Goal: Participate in discussion: Engage in conversation with other users on a specific topic

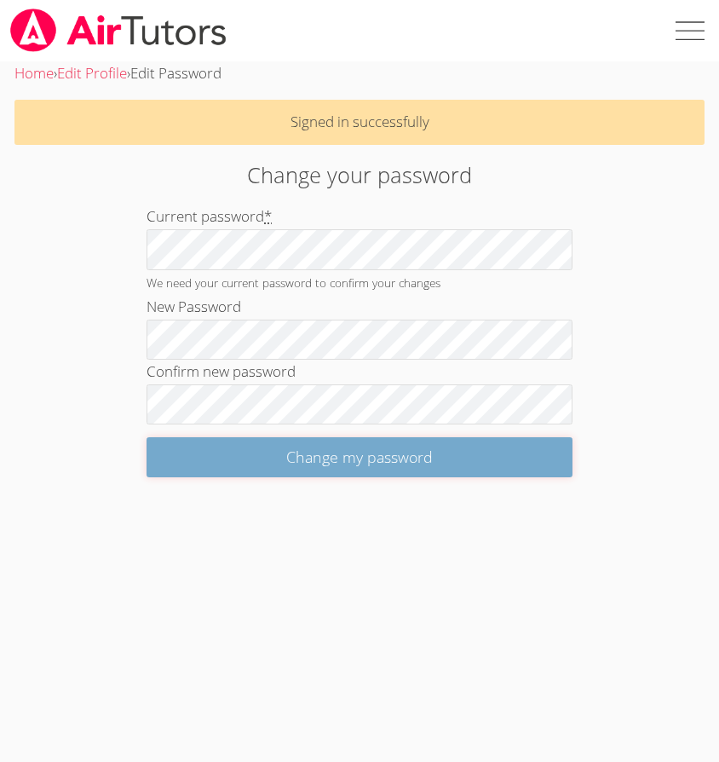
click at [199, 445] on input "Change my password" at bounding box center [360, 457] width 426 height 40
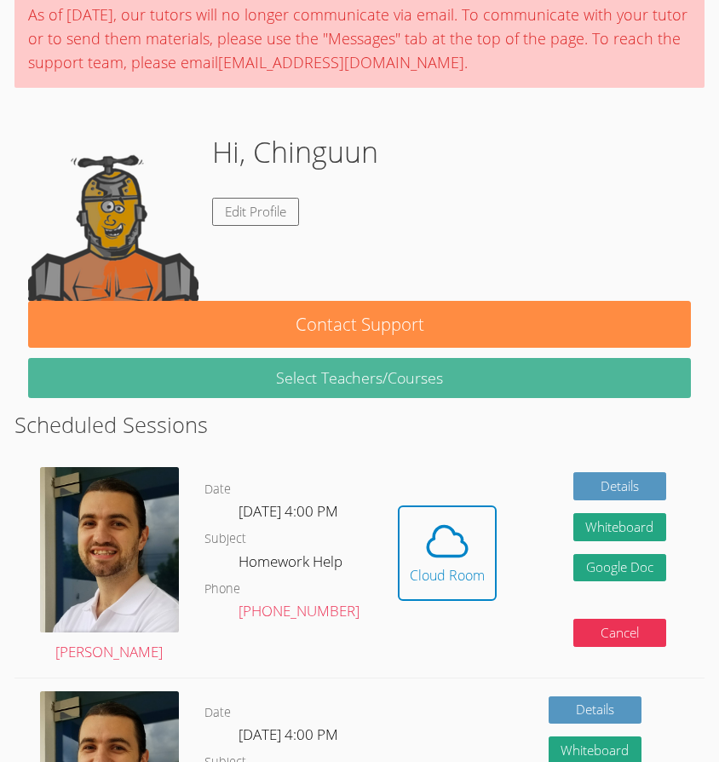
scroll to position [146, 0]
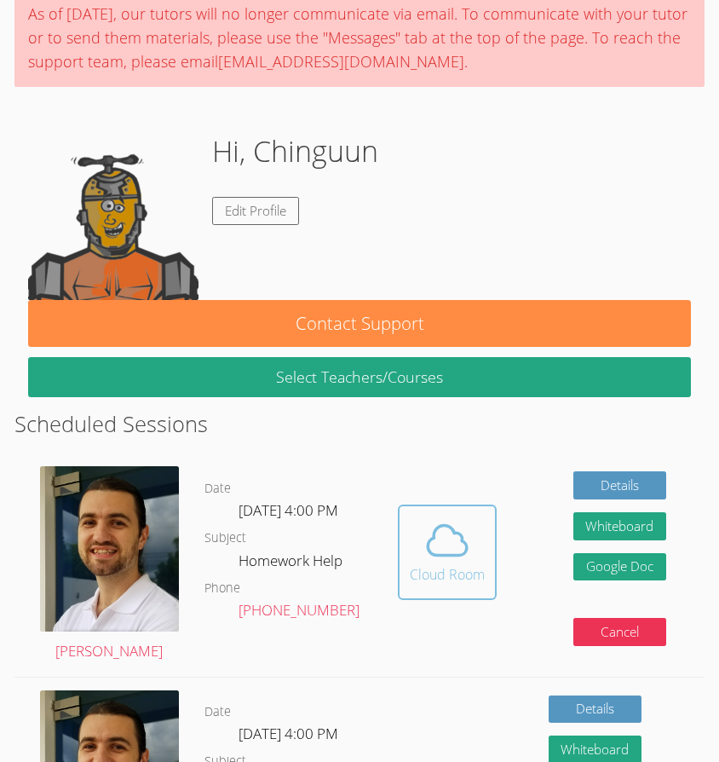
click at [419, 541] on span at bounding box center [447, 541] width 75 height 48
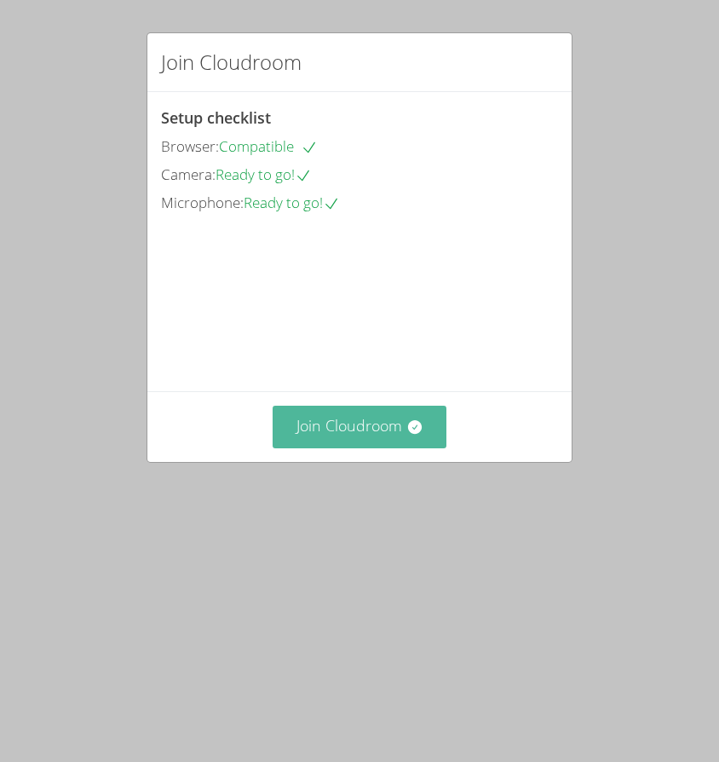
click at [335, 448] on button "Join Cloudroom" at bounding box center [360, 427] width 175 height 42
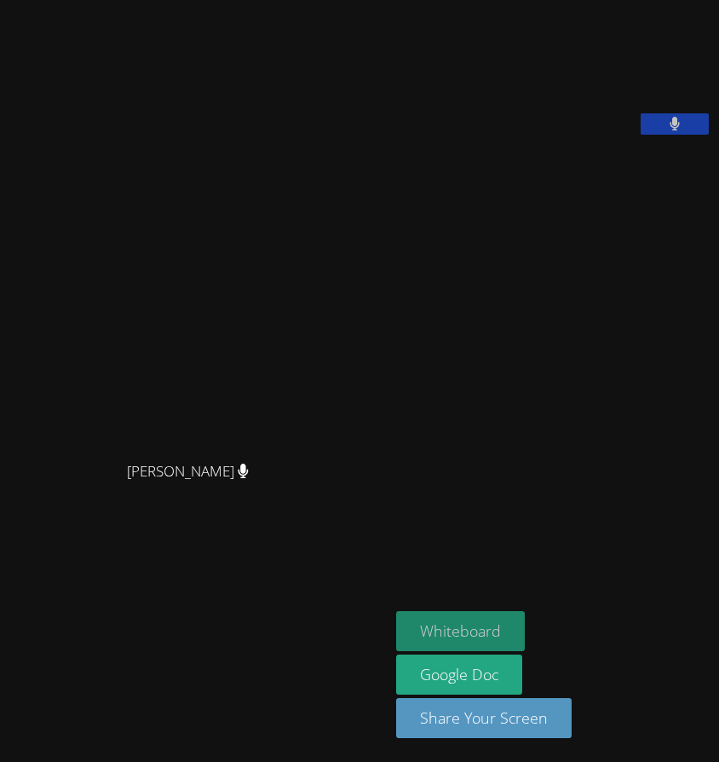
click at [436, 627] on button "Whiteboard" at bounding box center [460, 631] width 129 height 40
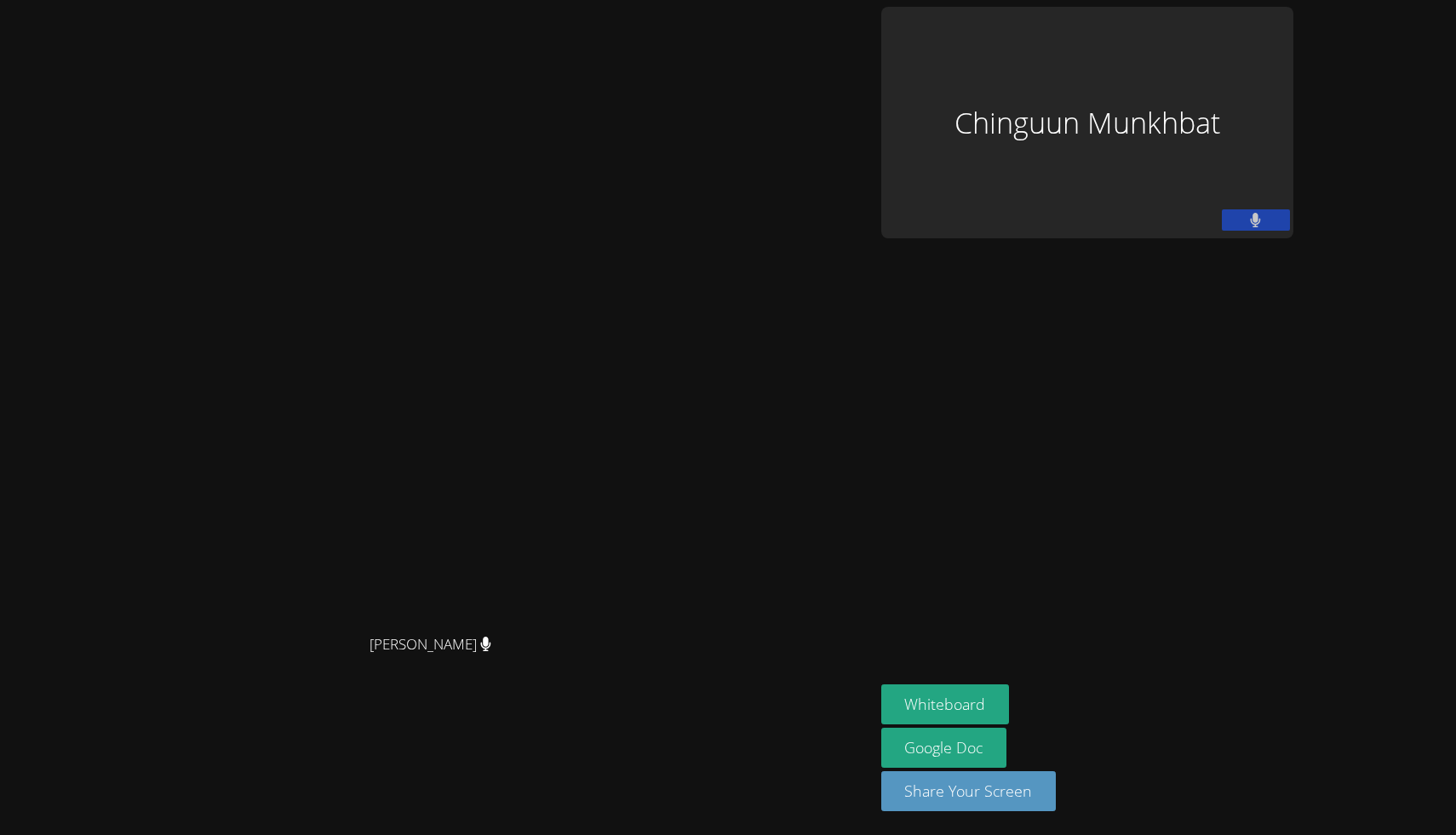
click at [718, 47] on div "Thomas Baran Thomas Baran" at bounding box center [437, 418] width 861 height 822
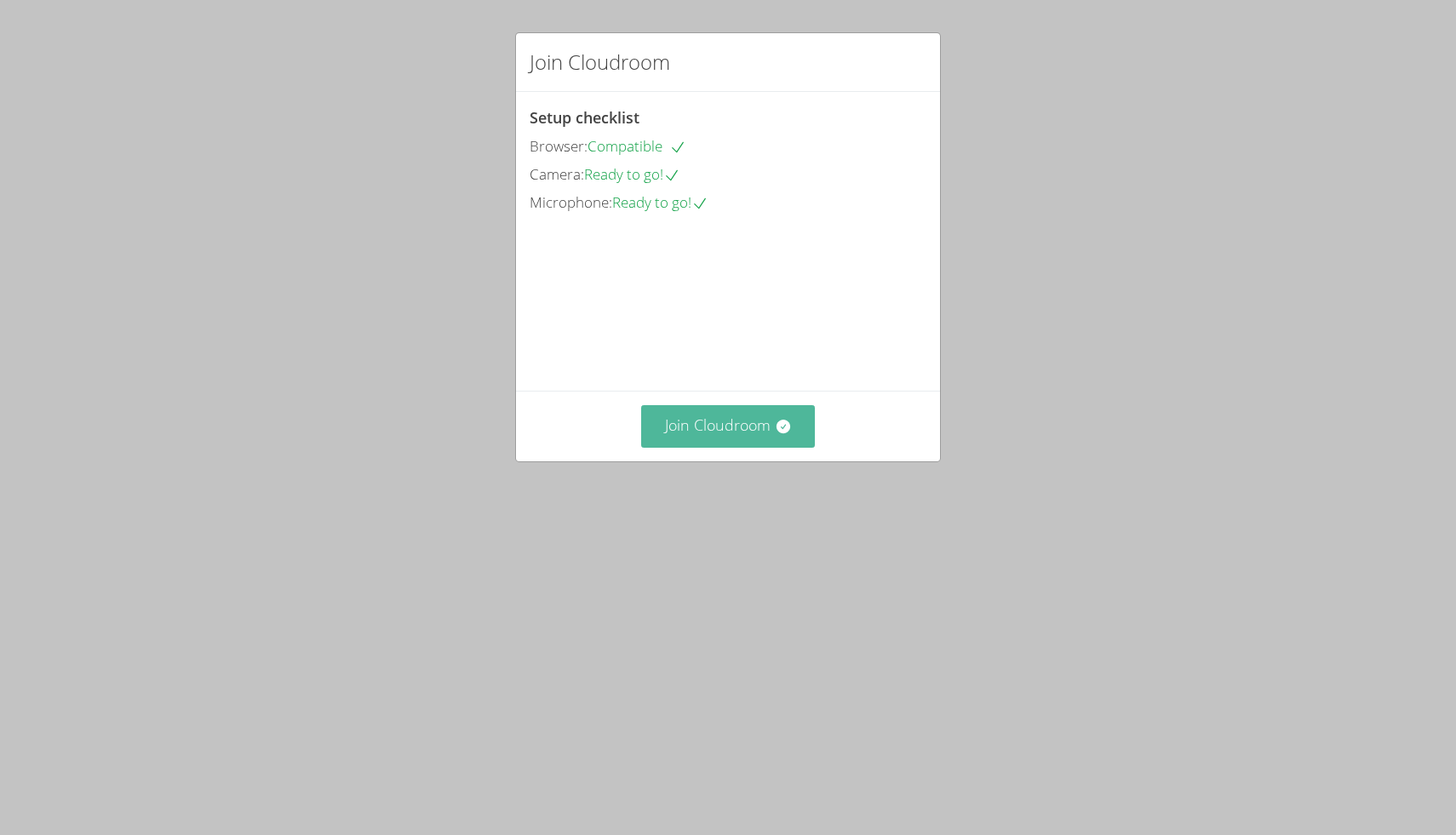
click at [689, 447] on button "Join Cloudroom" at bounding box center [728, 426] width 175 height 42
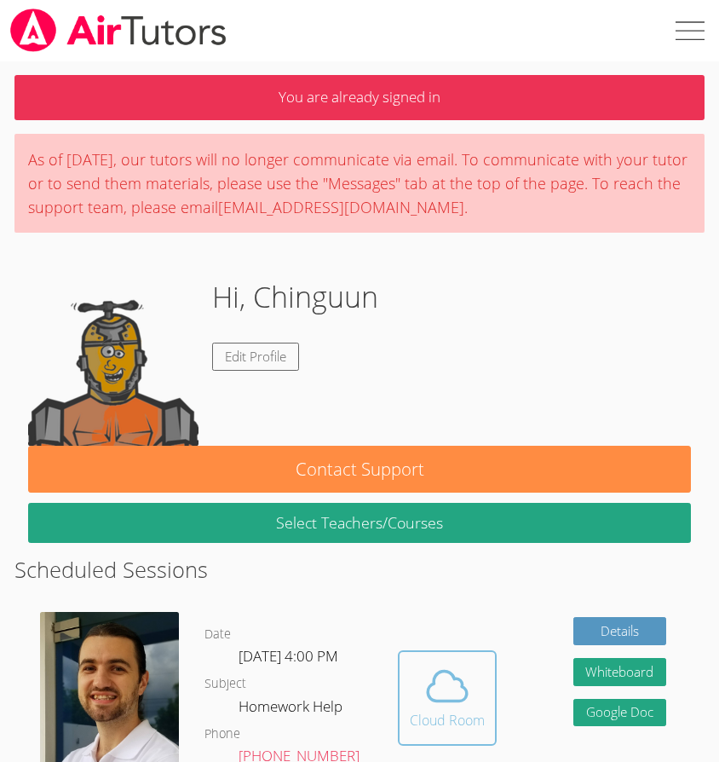
click at [428, 684] on icon at bounding box center [447, 686] width 39 height 30
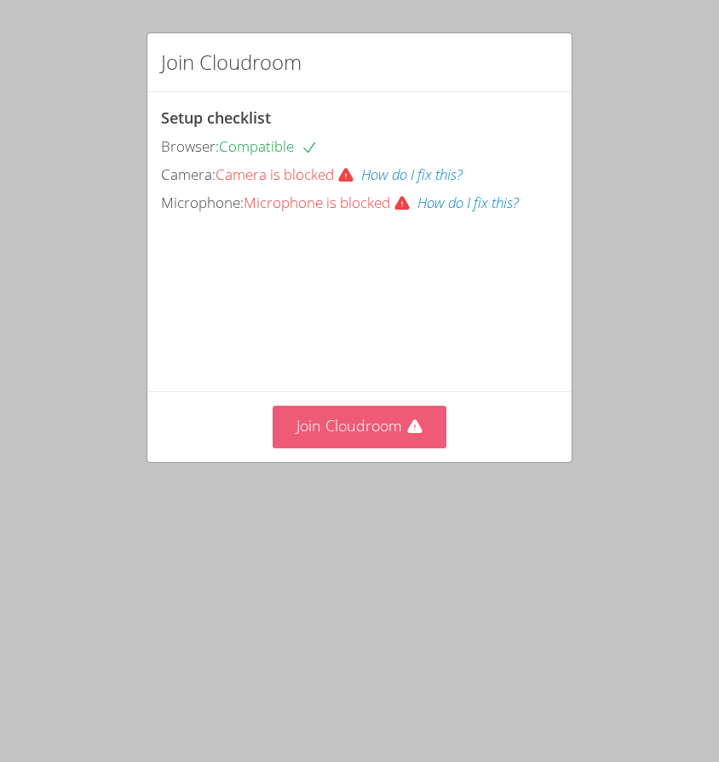
click at [328, 448] on button "Join Cloudroom" at bounding box center [360, 427] width 175 height 42
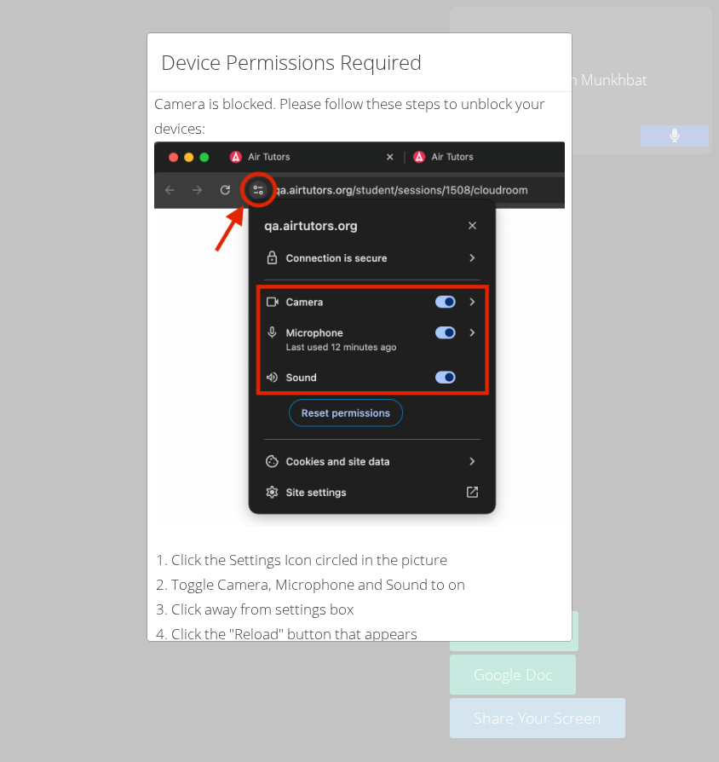
click at [581, 496] on div "Device Permissions Required Camera is blocked . Please follow these steps to un…" at bounding box center [359, 381] width 719 height 762
click at [586, 477] on div "Device Permissions Required Camera is blocked . Please follow these steps to un…" at bounding box center [359, 381] width 719 height 762
click at [99, 192] on div "Device Permissions Required Camera is blocked . Please follow these steps to un…" at bounding box center [359, 381] width 719 height 762
click at [82, 580] on div "Device Permissions Required Camera is blocked . Please follow these steps to un…" at bounding box center [359, 381] width 719 height 762
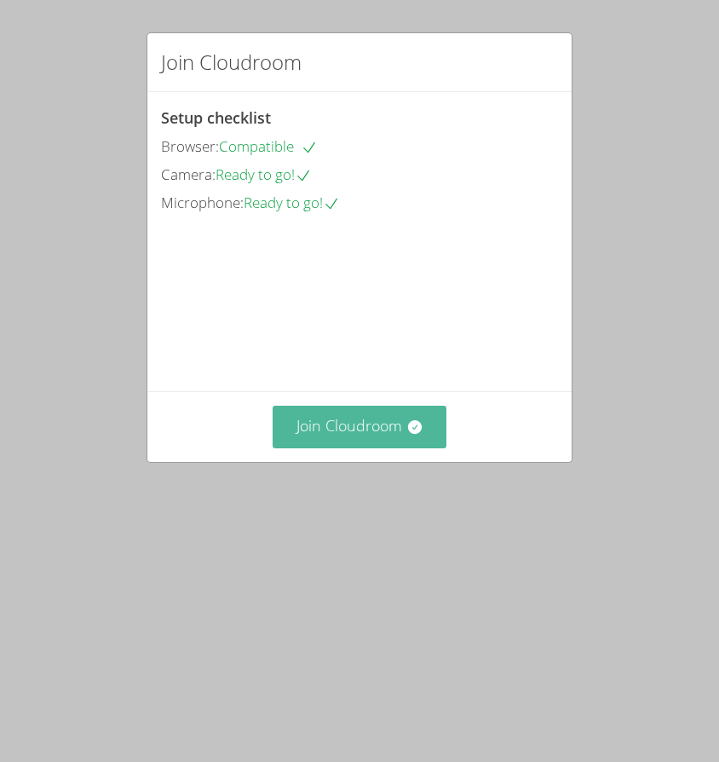
click at [359, 448] on button "Join Cloudroom" at bounding box center [360, 427] width 175 height 42
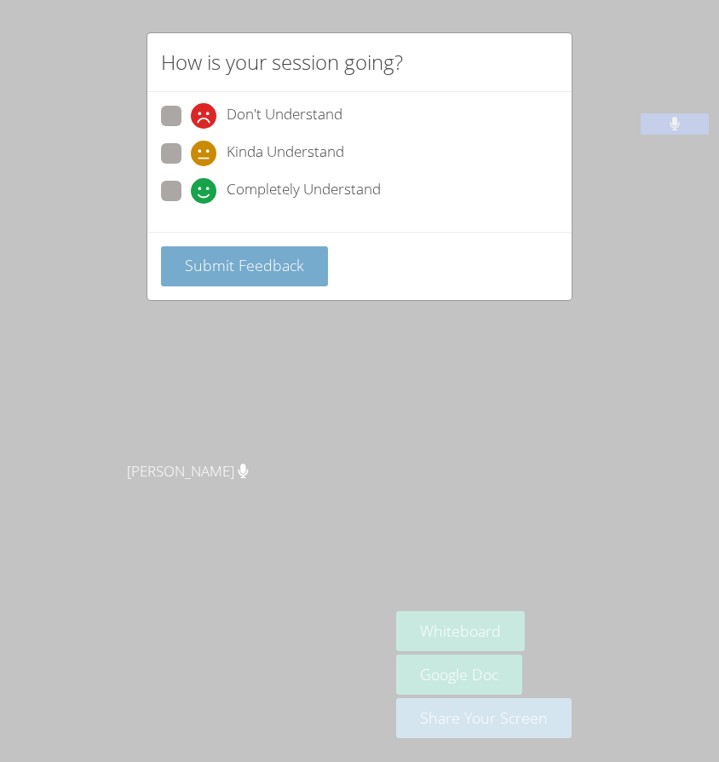
click at [235, 275] on button "Submit Feedback" at bounding box center [244, 266] width 167 height 40
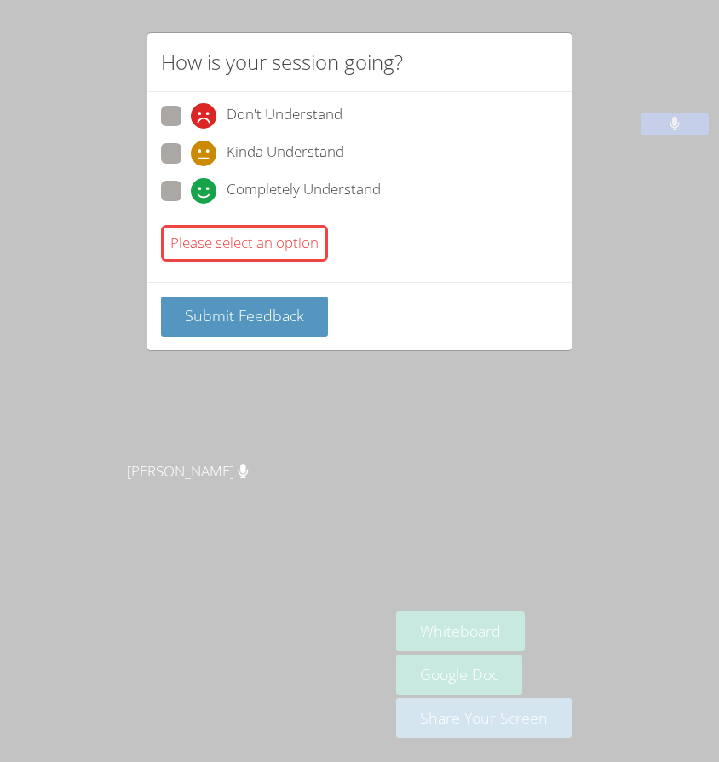
click at [191, 204] on span at bounding box center [191, 204] width 0 height 0
click at [191, 195] on input "Completely Understand" at bounding box center [198, 188] width 14 height 14
radio input "true"
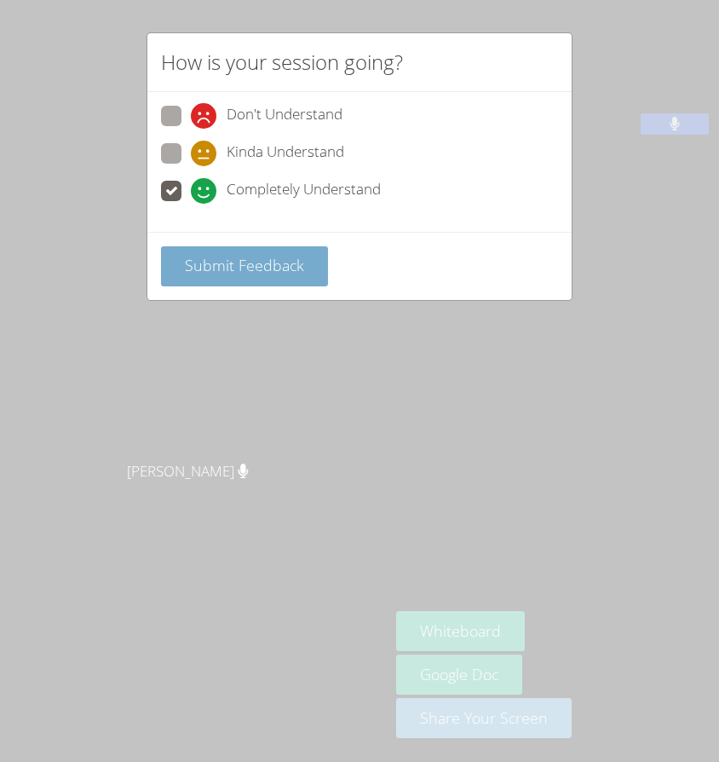
click at [202, 258] on span "Submit Feedback" at bounding box center [244, 265] width 119 height 20
